Goal: Information Seeking & Learning: Learn about a topic

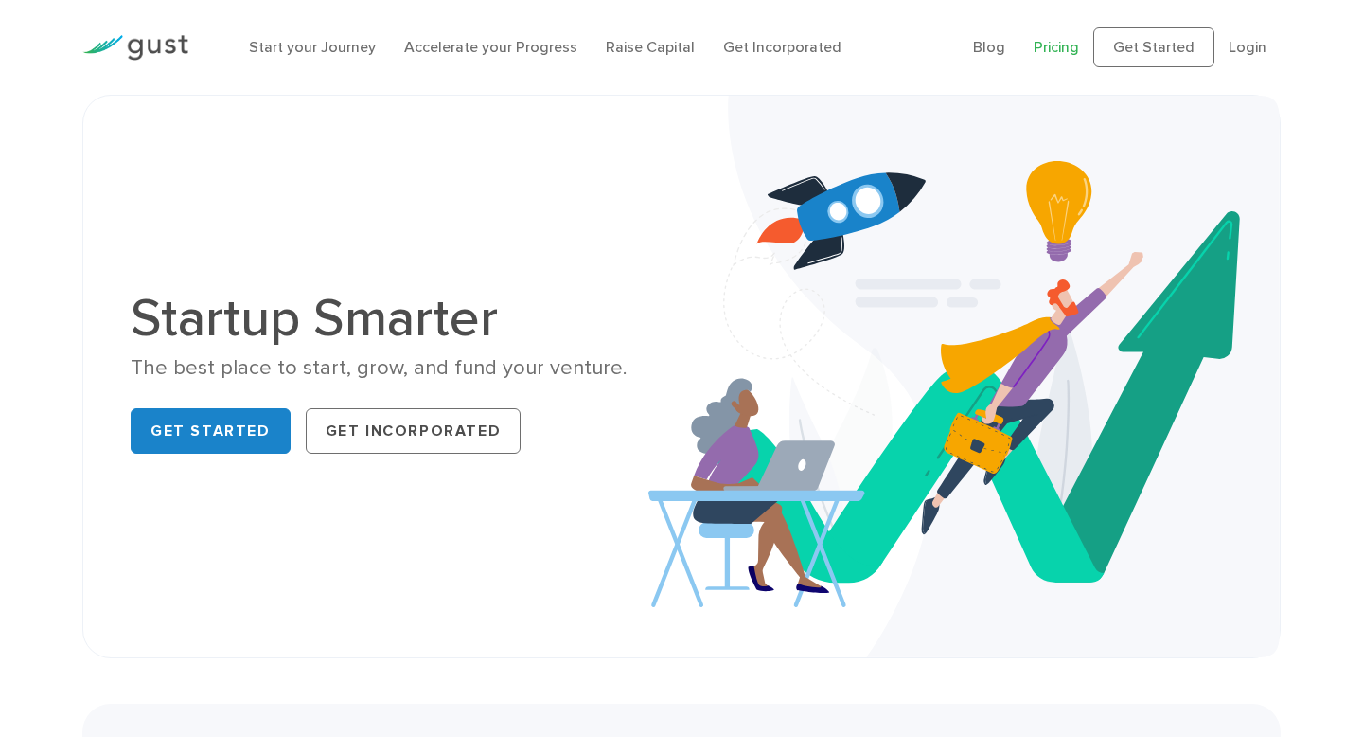
click at [1062, 52] on link "Pricing" at bounding box center [1056, 47] width 45 height 18
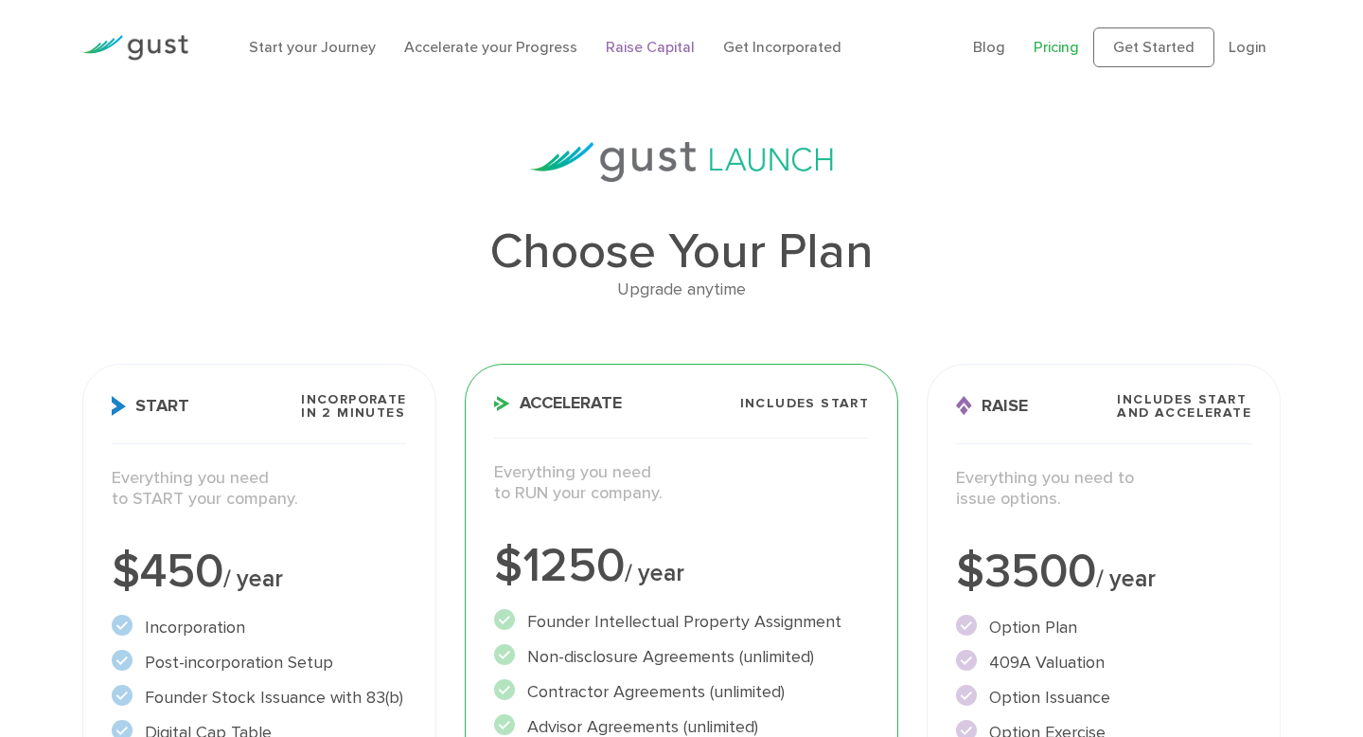
click at [660, 42] on link "Raise Capital" at bounding box center [650, 47] width 89 height 18
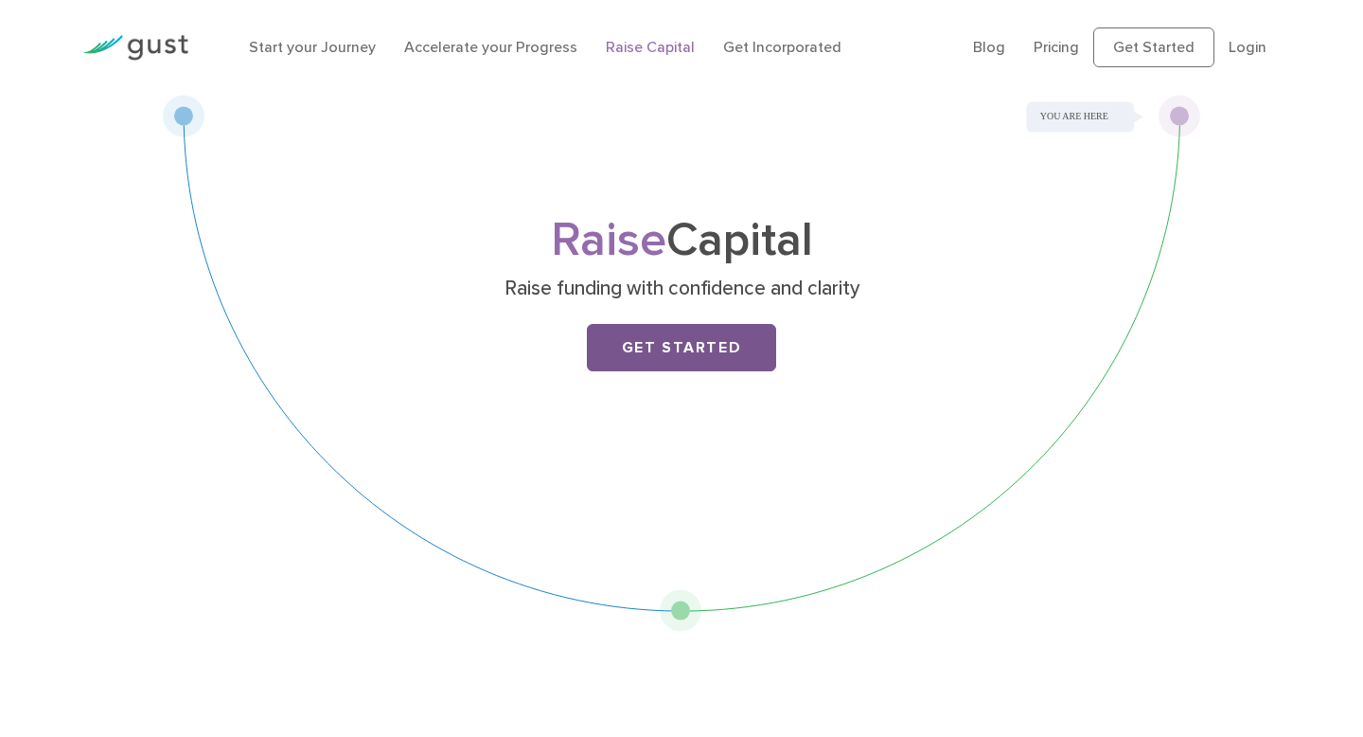
click at [689, 348] on link "Get Started" at bounding box center [681, 347] width 189 height 47
